Goal: Contribute content

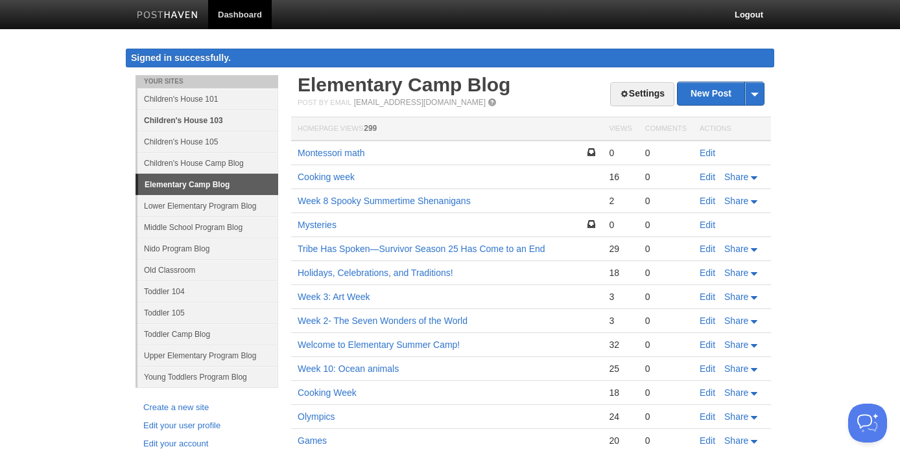
click at [199, 122] on link "Children's House 103" at bounding box center [208, 120] width 141 height 21
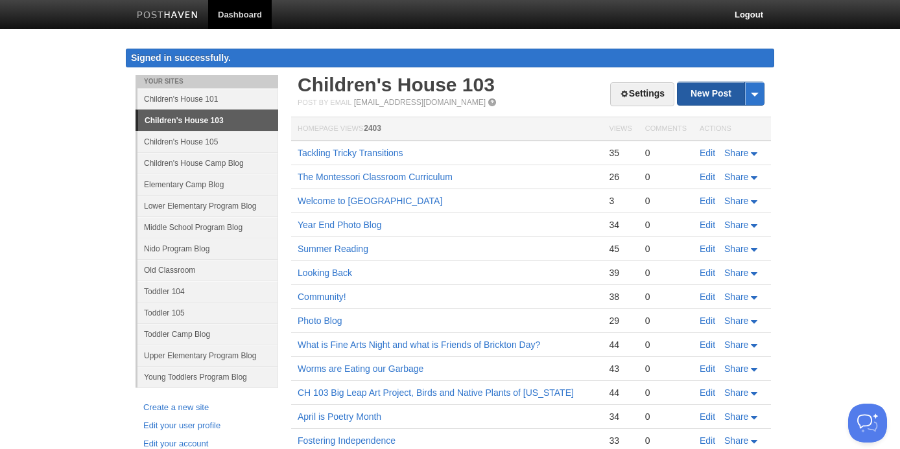
click at [706, 91] on link "New Post" at bounding box center [721, 93] width 86 height 23
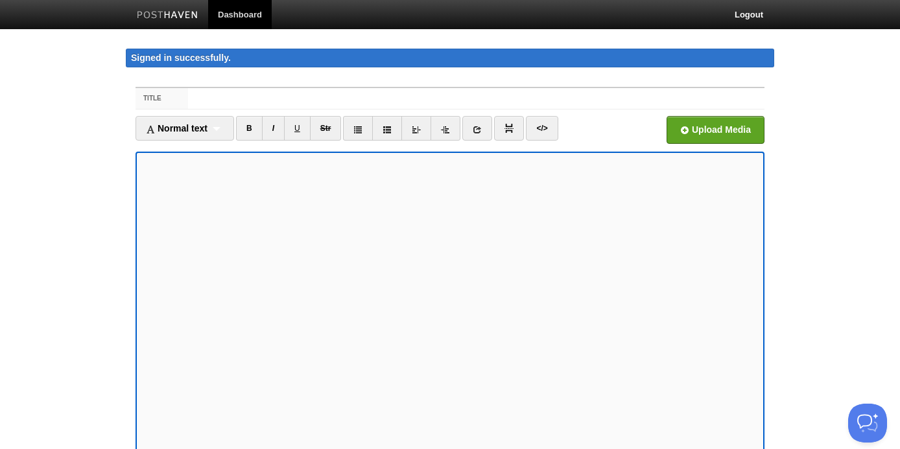
scroll to position [9, 0]
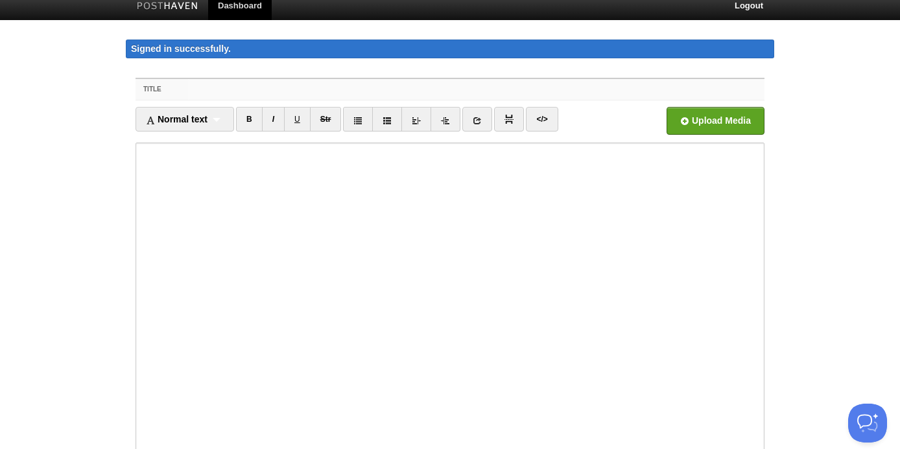
click at [206, 90] on input "Title" at bounding box center [476, 89] width 577 height 21
type input "Montessori Math"
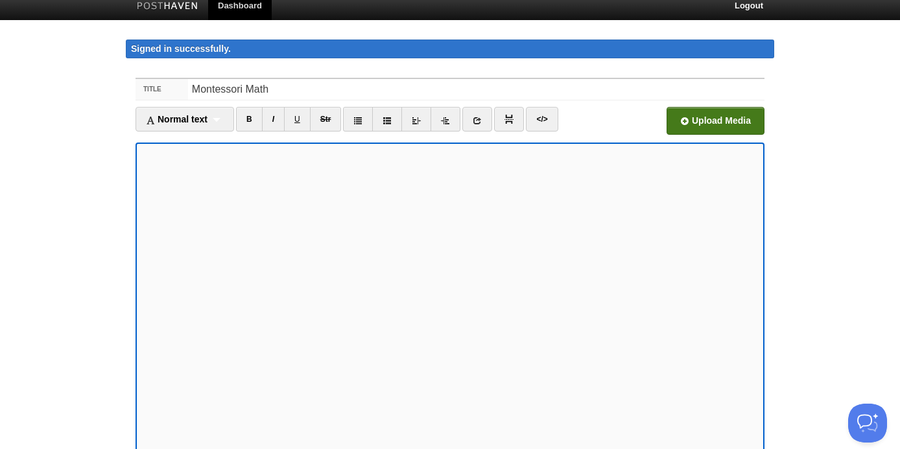
click at [708, 119] on input "file" at bounding box center [324, 124] width 982 height 66
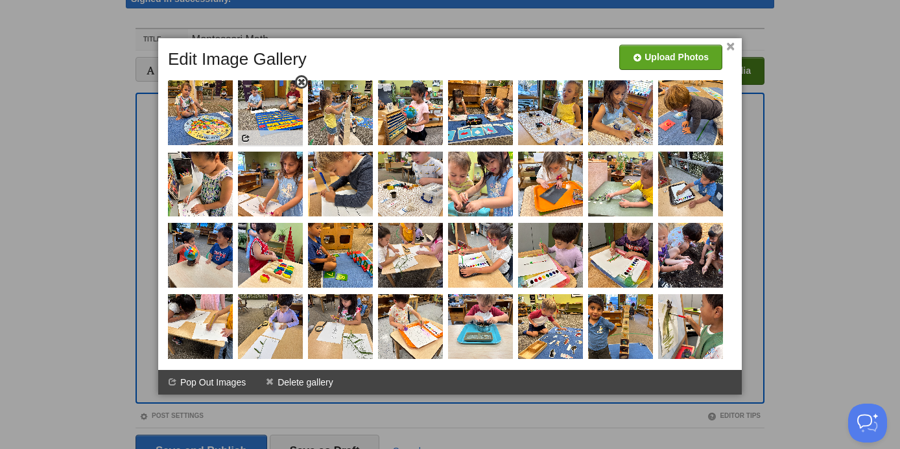
scroll to position [0, 0]
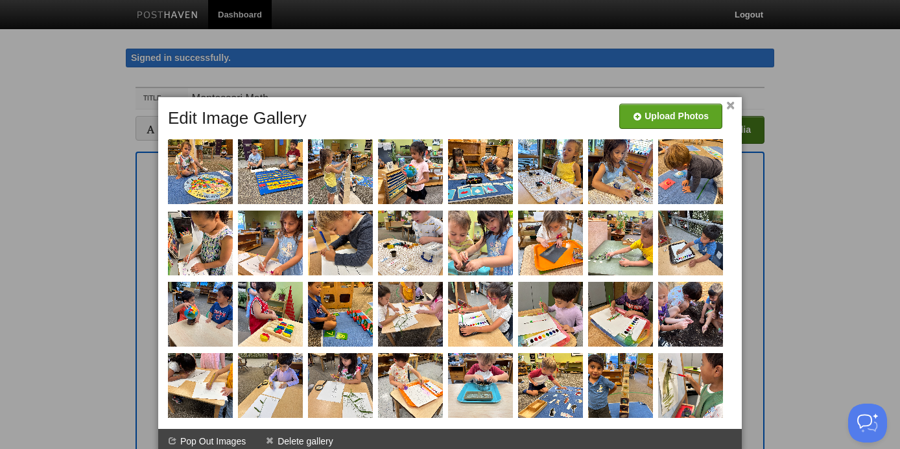
click at [729, 104] on link "×" at bounding box center [730, 105] width 8 height 7
